Goal: Transaction & Acquisition: Purchase product/service

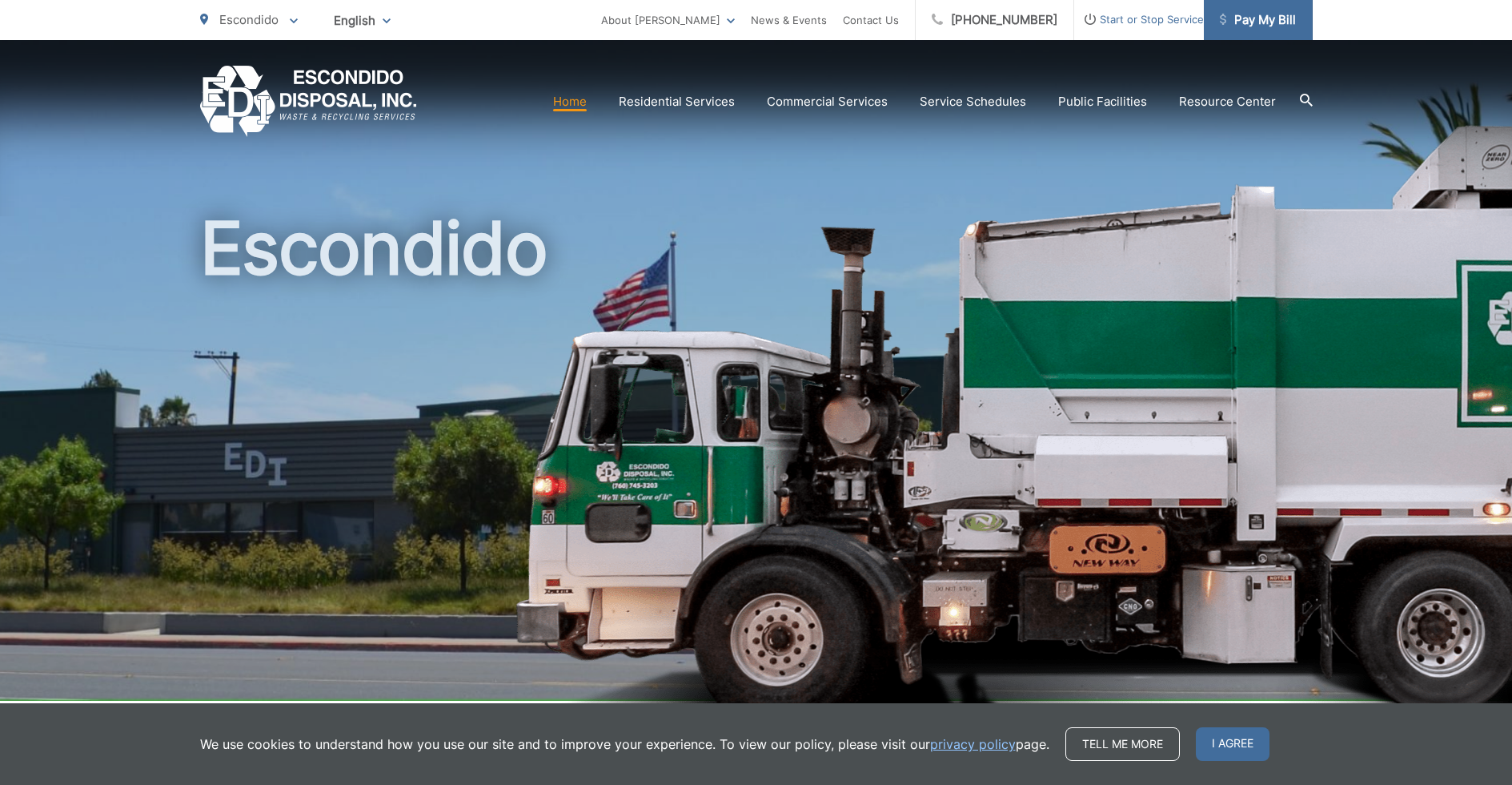
click at [1270, 25] on span "Pay My Bill" at bounding box center [1258, 19] width 76 height 19
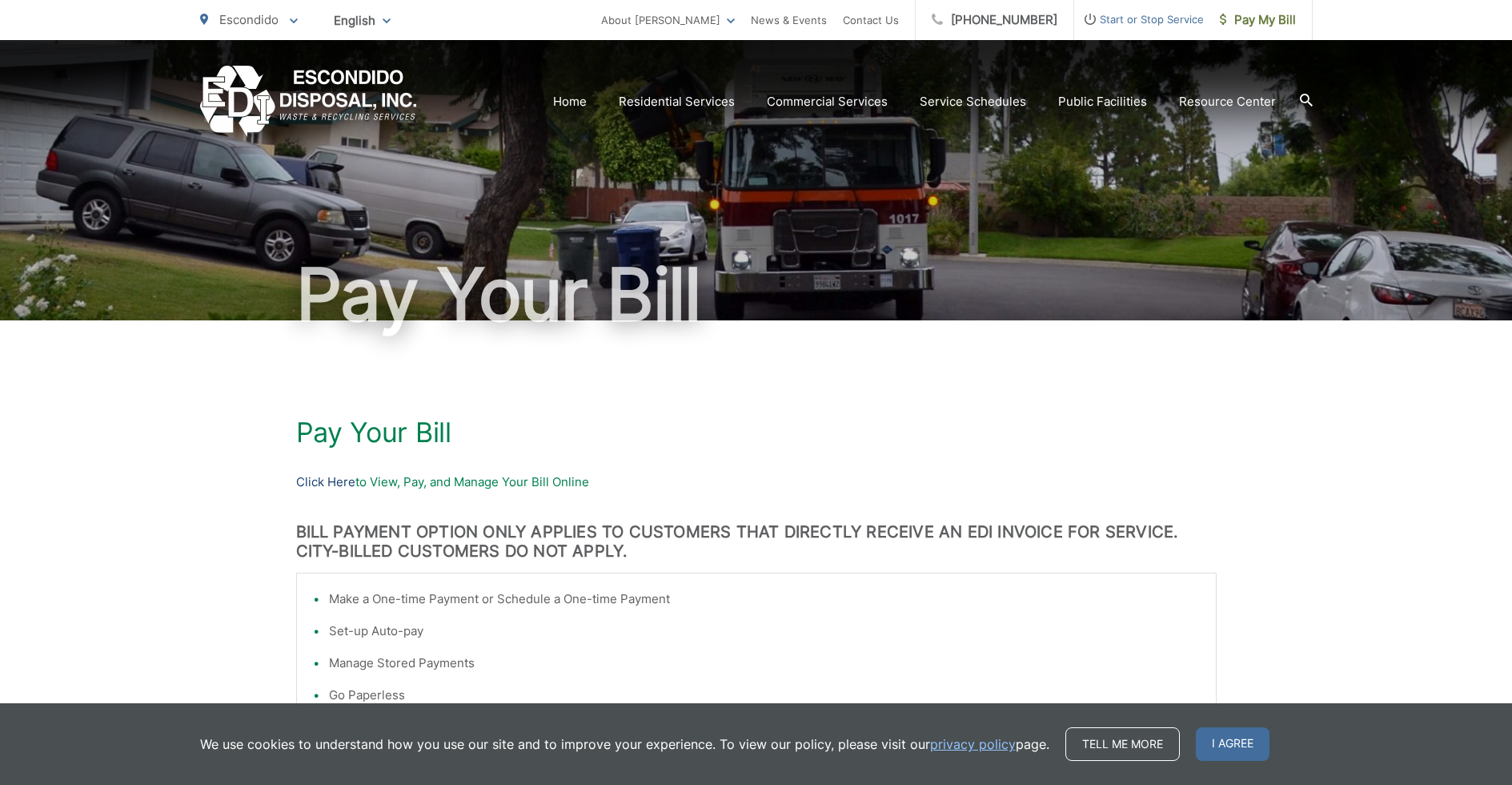
click at [343, 485] on link "Click Here" at bounding box center [326, 481] width 59 height 19
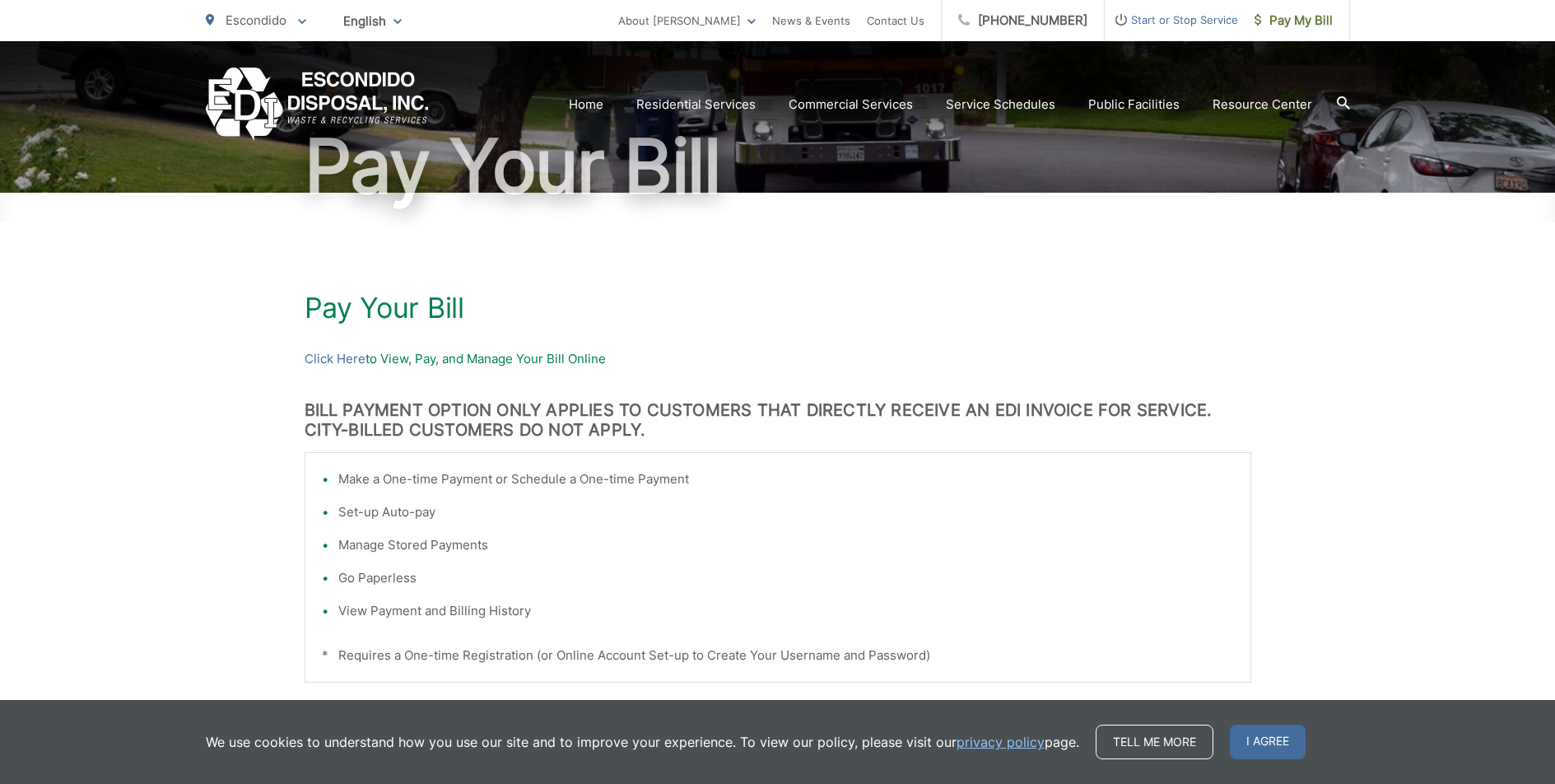
scroll to position [458, 0]
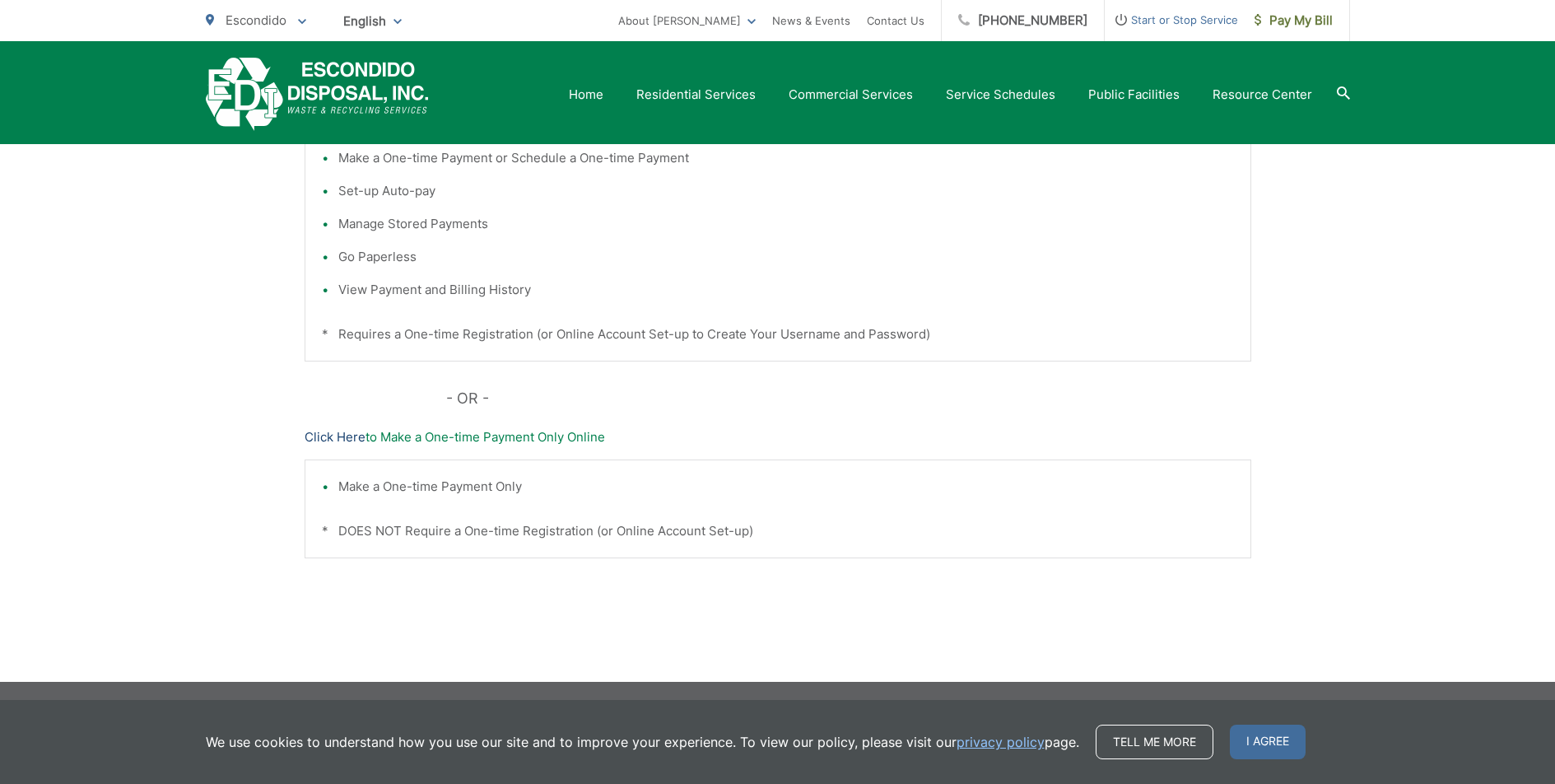
click at [326, 432] on link "Click Here" at bounding box center [335, 437] width 61 height 20
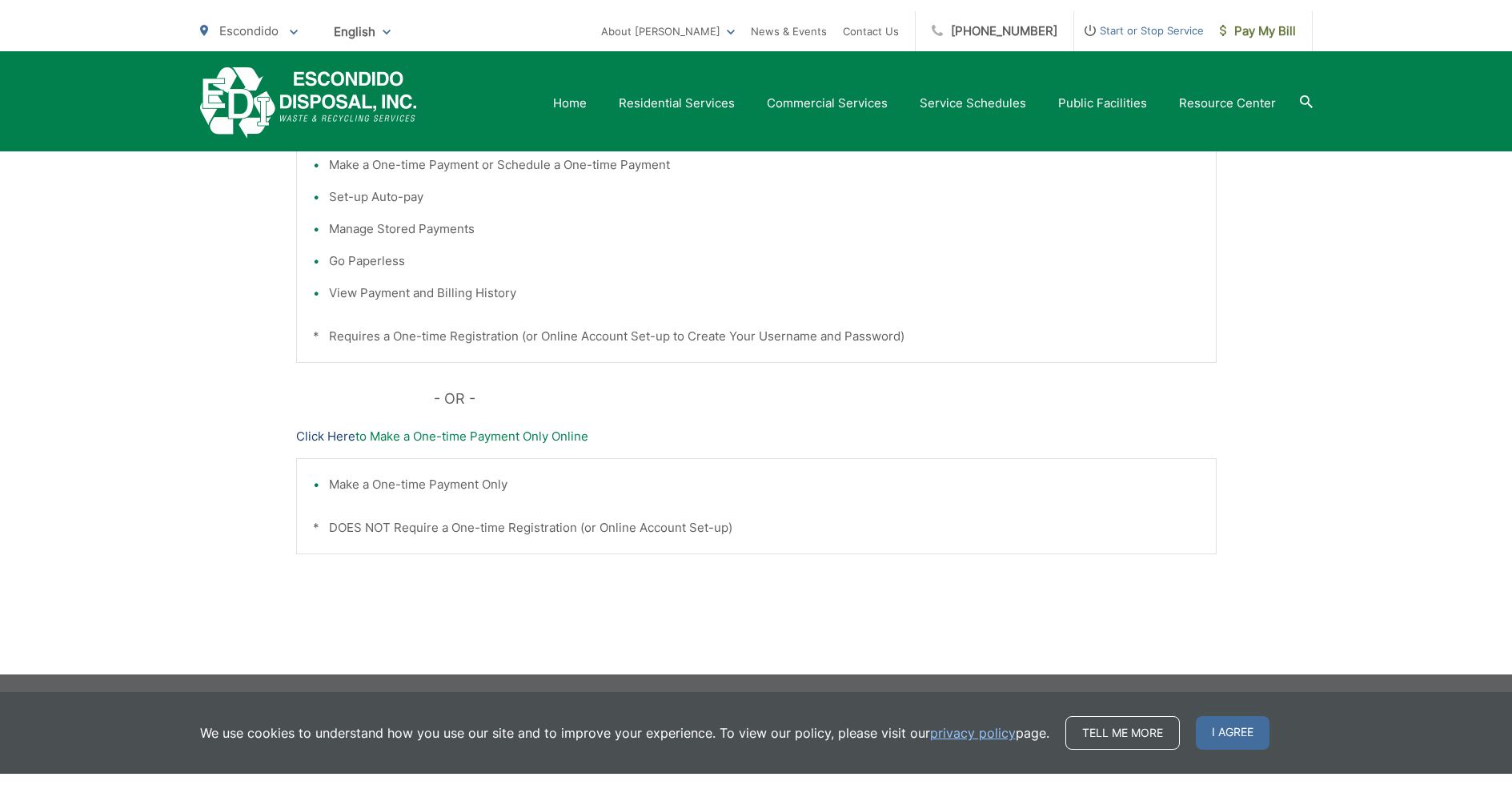
scroll to position [423, 0]
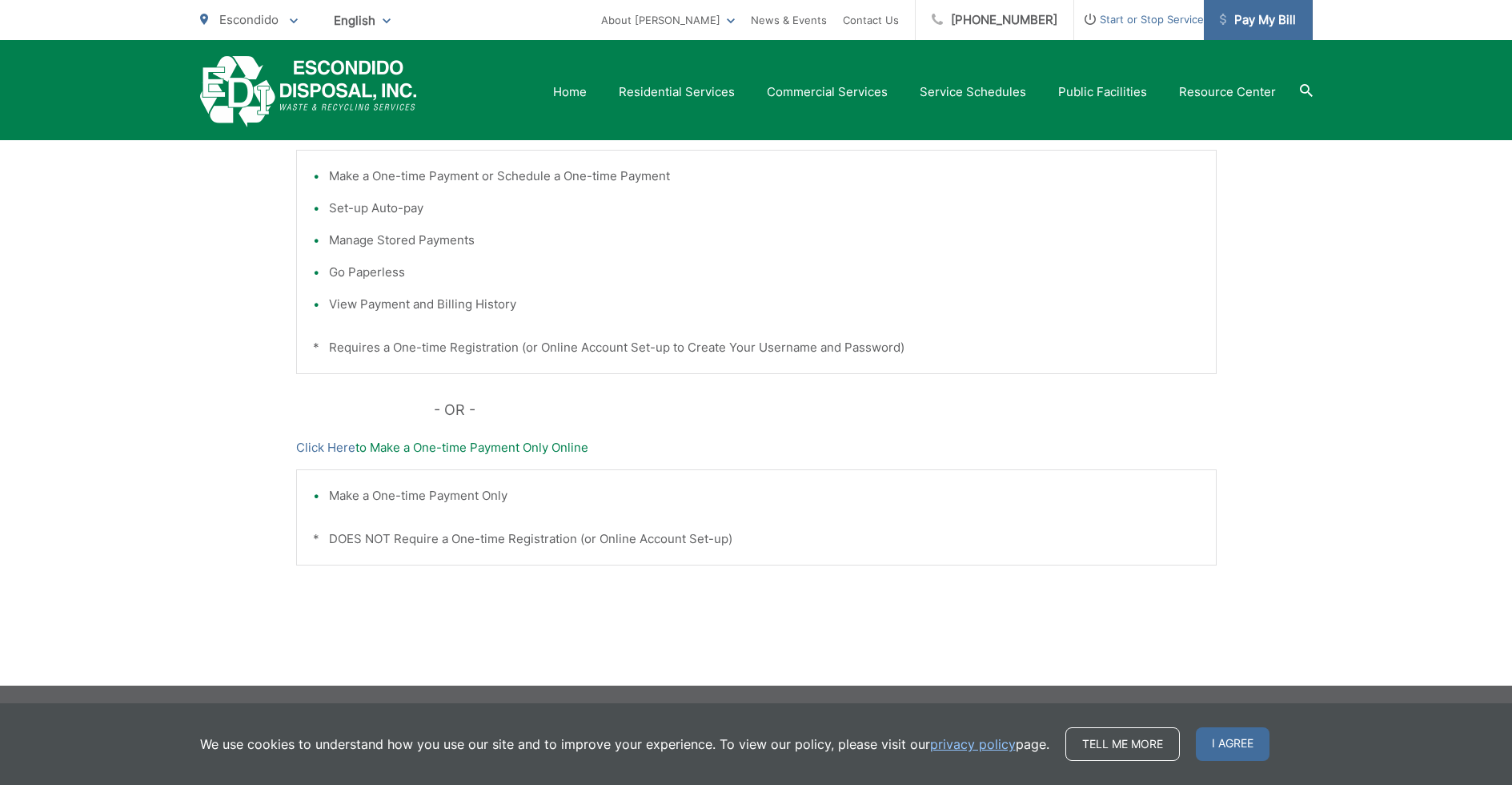
click at [1295, 20] on span "Pay My Bill" at bounding box center [1258, 19] width 76 height 19
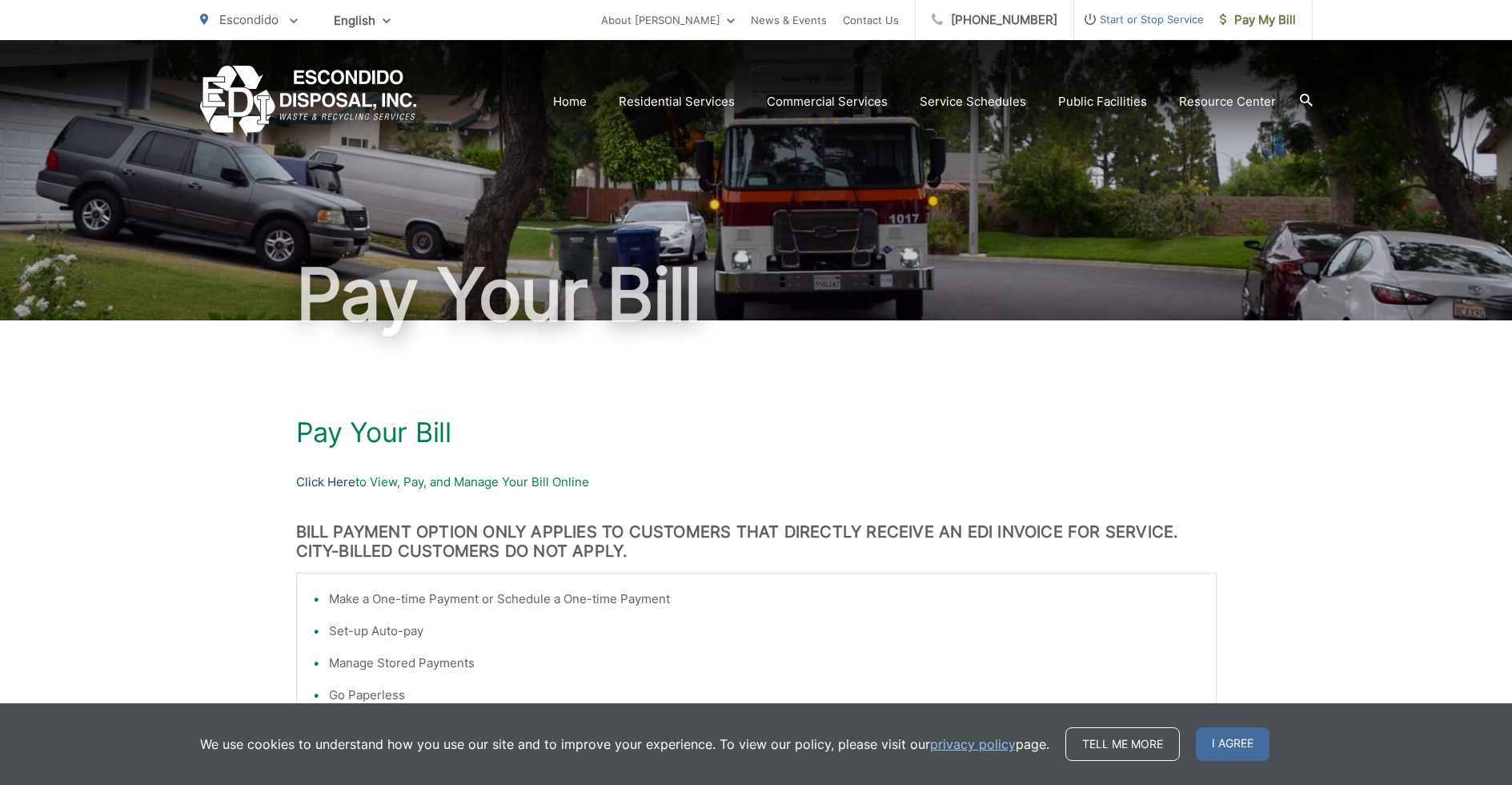
click at [321, 480] on link "Click Here" at bounding box center [326, 481] width 59 height 19
click at [920, 459] on div "Pay Your Bill Click Here to View, Pay, and Manage Your Bill Online BILL PAYMENT…" at bounding box center [756, 714] width 921 height 788
